Goal: Task Accomplishment & Management: Manage account settings

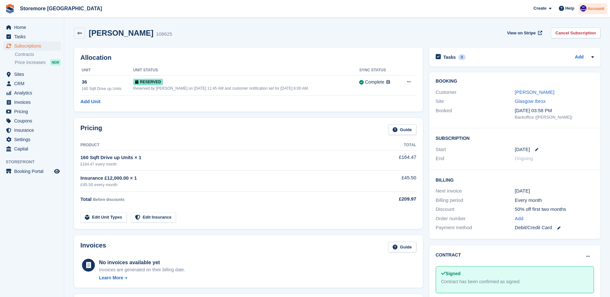
click at [597, 6] on span "Account" at bounding box center [595, 8] width 17 height 6
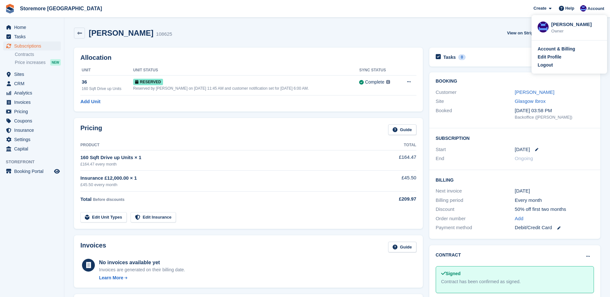
click at [544, 66] on div "Logout" at bounding box center [544, 65] width 15 height 7
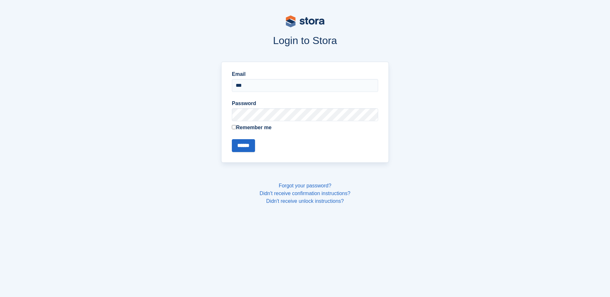
type input "**********"
click at [232, 139] on input "******" at bounding box center [243, 145] width 23 height 13
